Goal: Information Seeking & Learning: Find specific fact

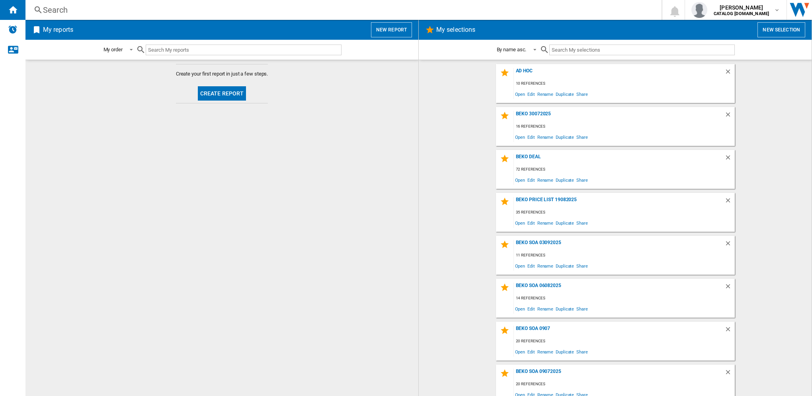
click at [75, 10] on div "Search" at bounding box center [342, 9] width 598 height 11
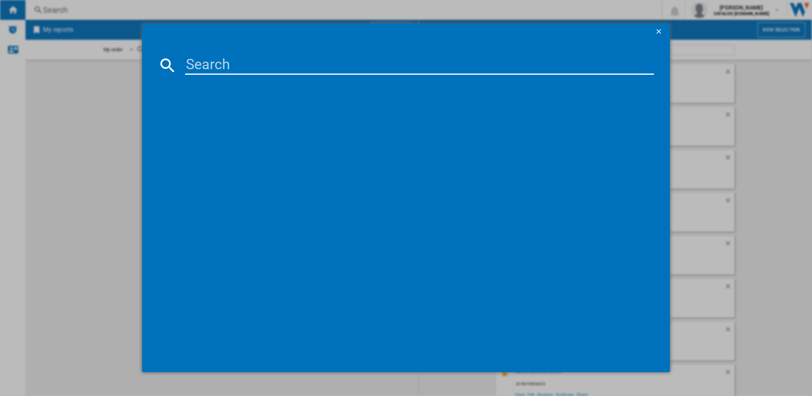
paste input "KDC653K"
type input "KDC653K"
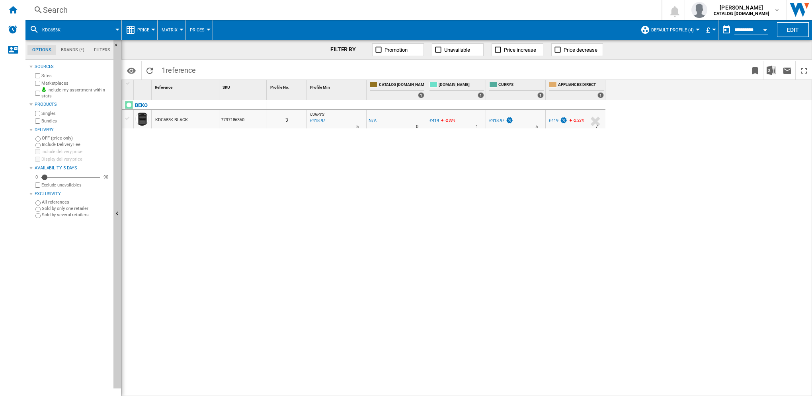
click at [669, 26] on button "Default profile (4)" at bounding box center [674, 30] width 47 height 20
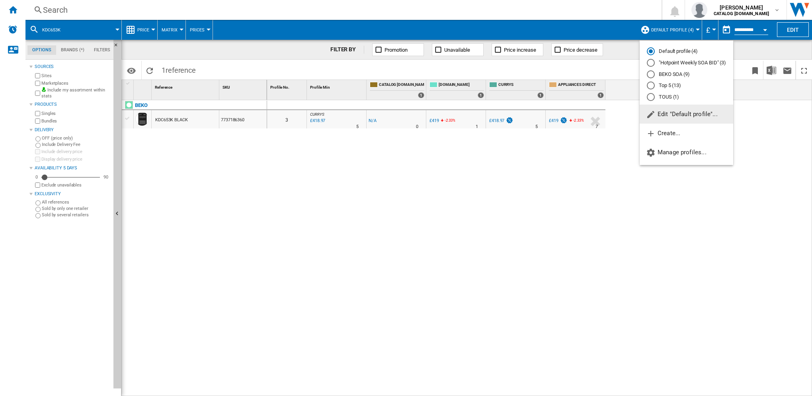
click at [677, 73] on md-radio-button "BEKO SOA (9)" at bounding box center [686, 74] width 79 height 8
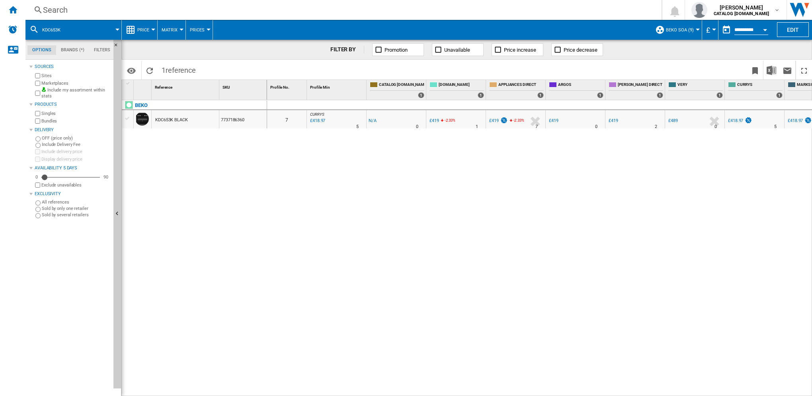
click at [95, 7] on div "Search" at bounding box center [342, 9] width 598 height 11
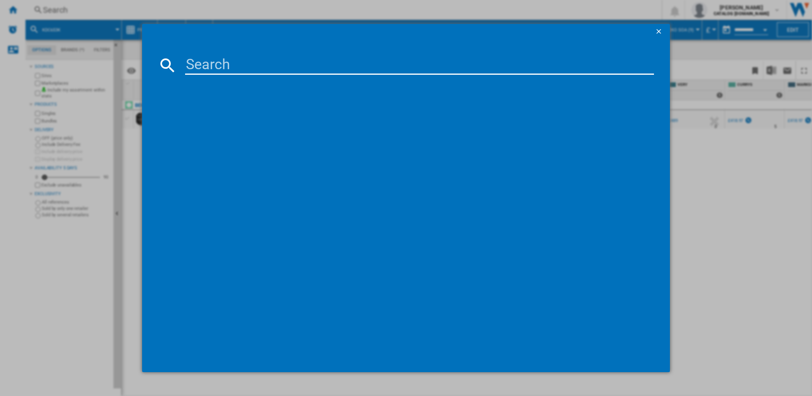
type input "KDVI90K"
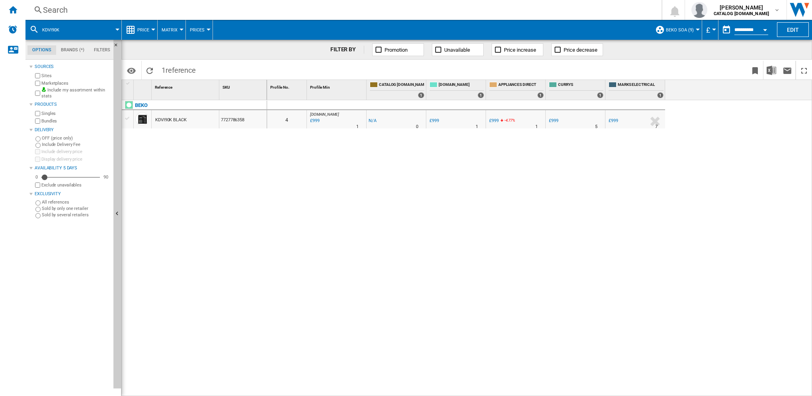
click at [110, 11] on div "Search" at bounding box center [342, 9] width 598 height 11
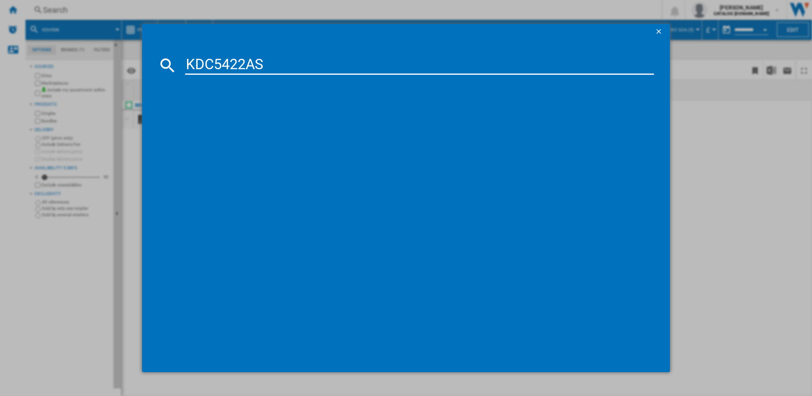
type input "KDC5422AS"
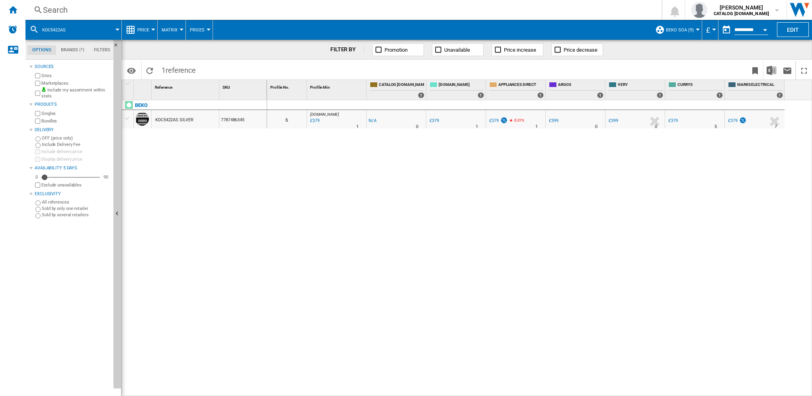
click at [150, 13] on div "Search" at bounding box center [342, 9] width 598 height 11
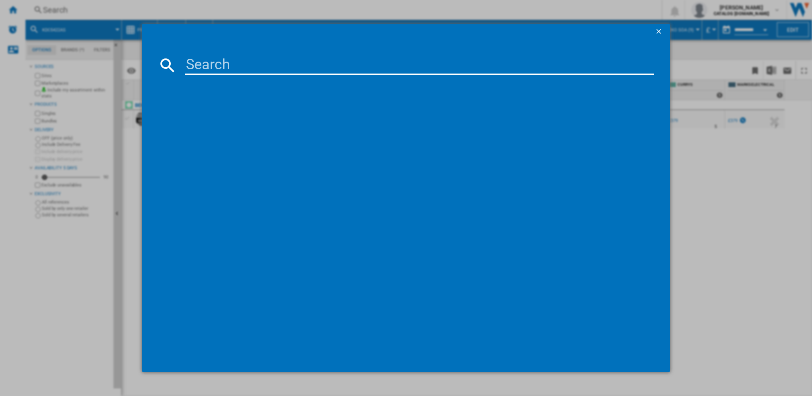
type input "KDVC563AW"
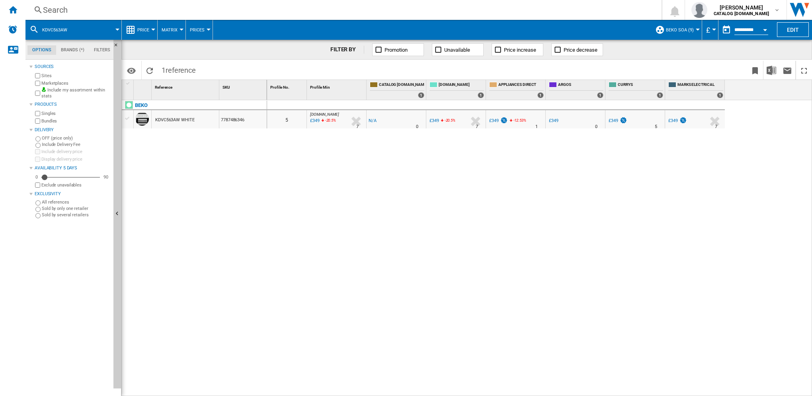
click at [111, 11] on div "Search" at bounding box center [342, 9] width 598 height 11
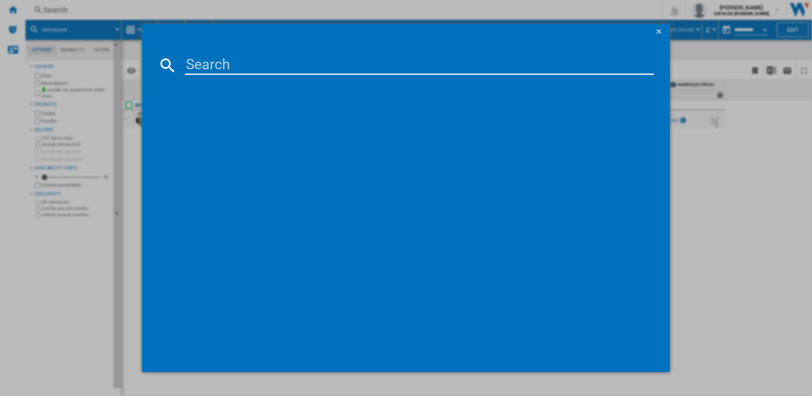
type input "HIBG64120SX"
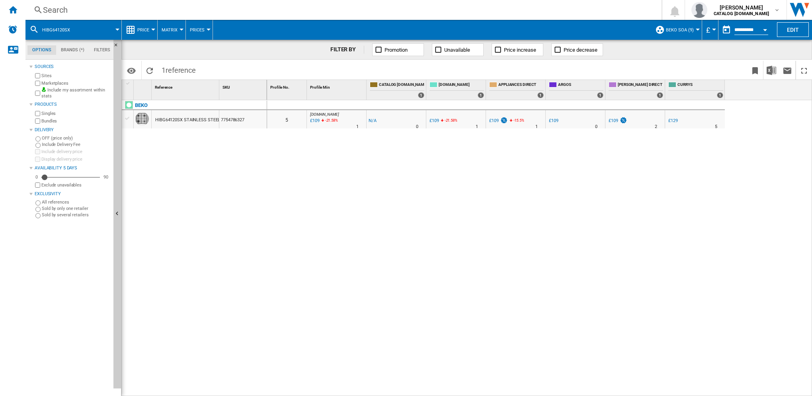
drag, startPoint x: 191, startPoint y: 3, endPoint x: 170, endPoint y: 13, distance: 23.2
click at [170, 13] on div "Search" at bounding box center [342, 9] width 598 height 11
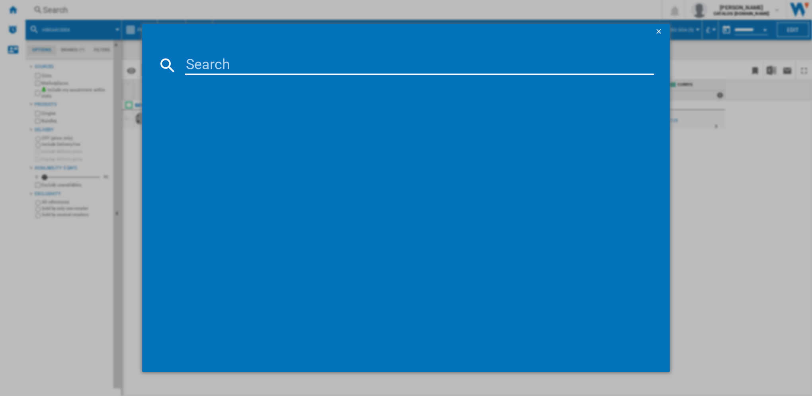
type input "BBIE12301XMP"
